Goal: Find contact information: Find contact information

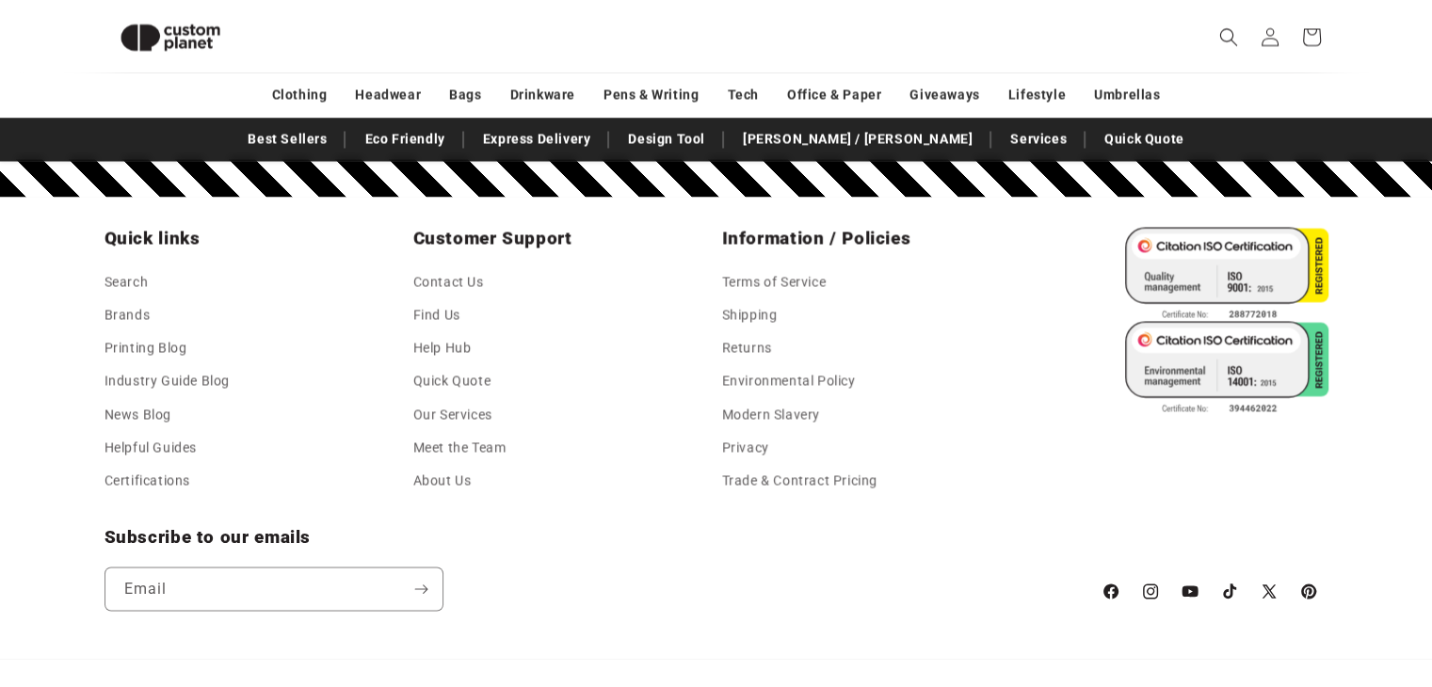
scroll to position [3338, 0]
click at [437, 278] on link "Contact Us" at bounding box center [448, 283] width 71 height 28
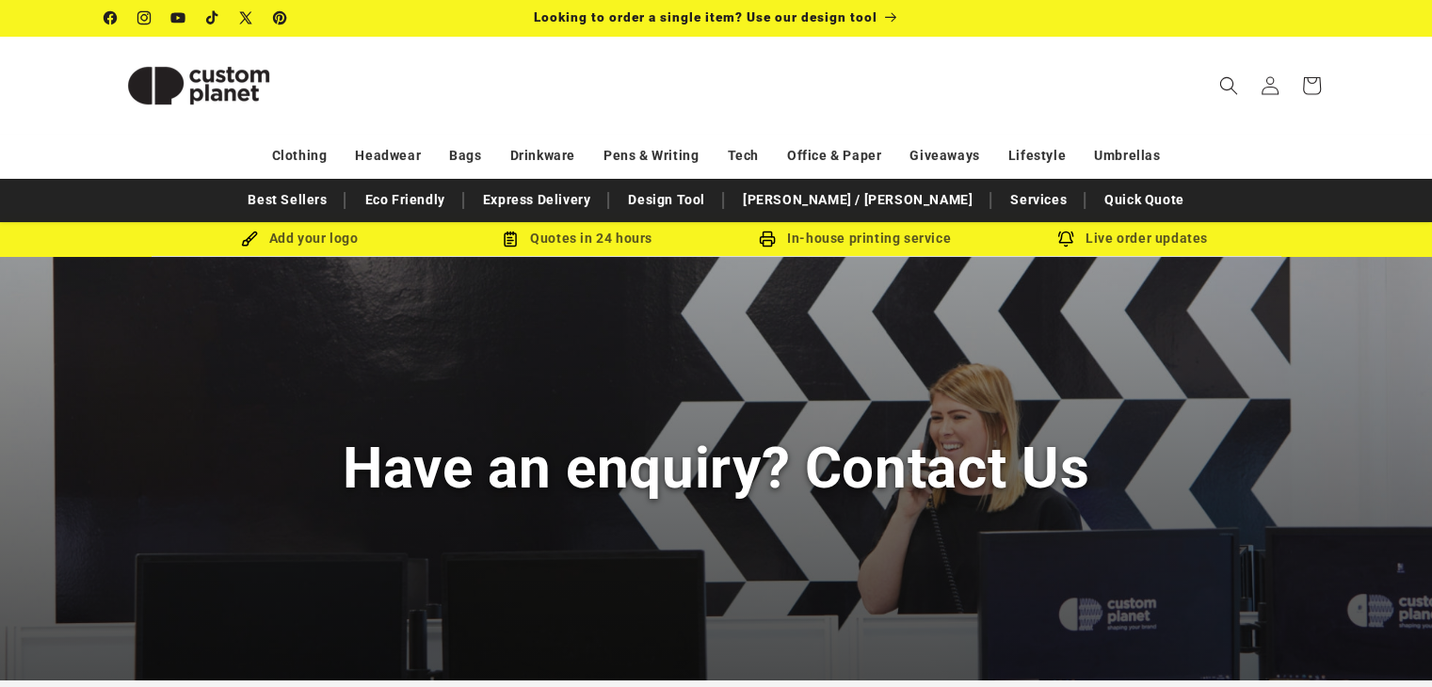
click at [203, 88] on img at bounding box center [199, 85] width 188 height 85
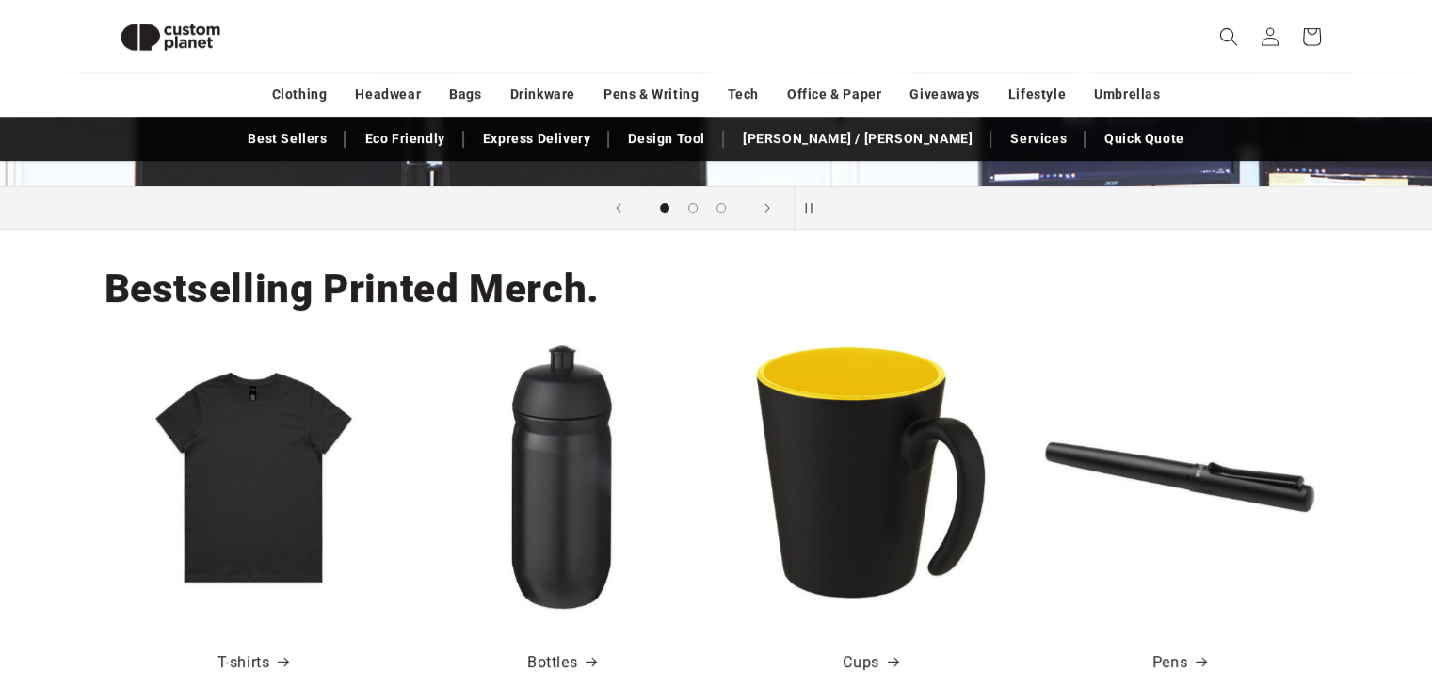
click at [177, 41] on img at bounding box center [171, 37] width 132 height 59
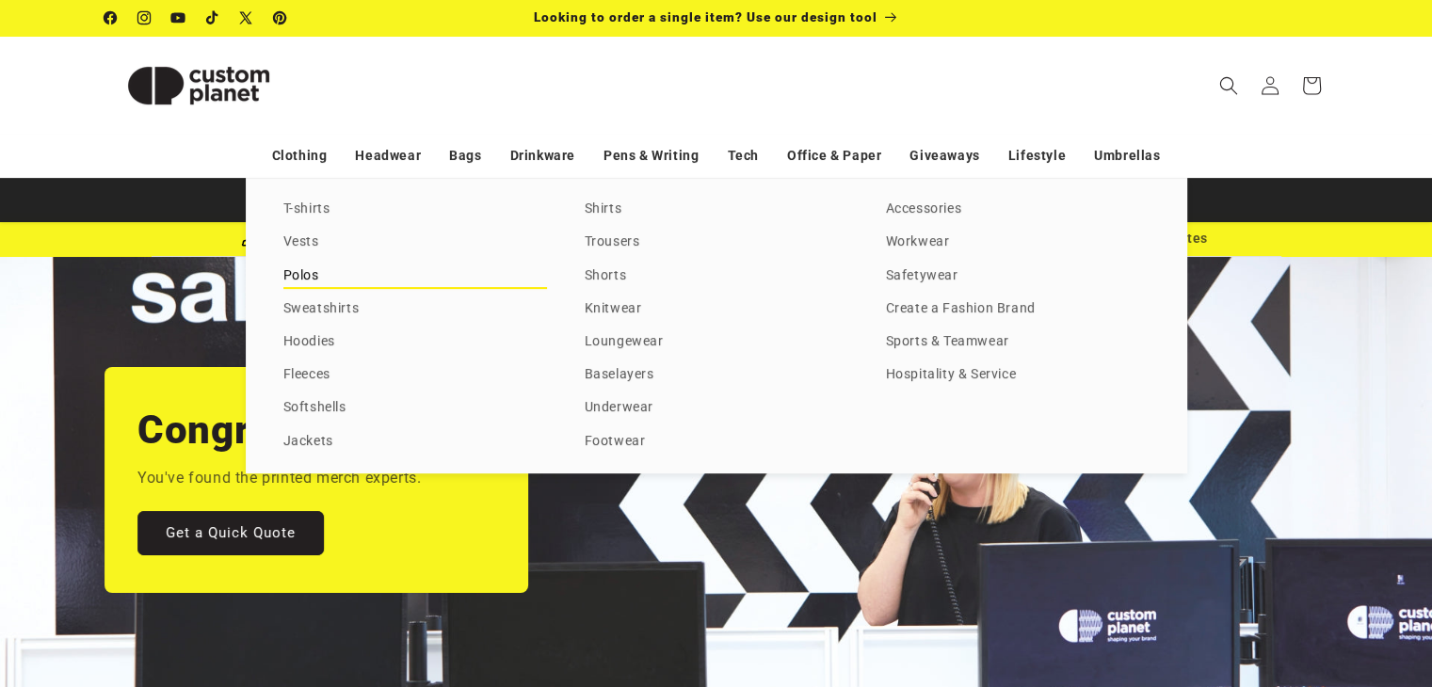
click at [299, 272] on link "Polos" at bounding box center [415, 276] width 264 height 25
